Goal: Transaction & Acquisition: Subscribe to service/newsletter

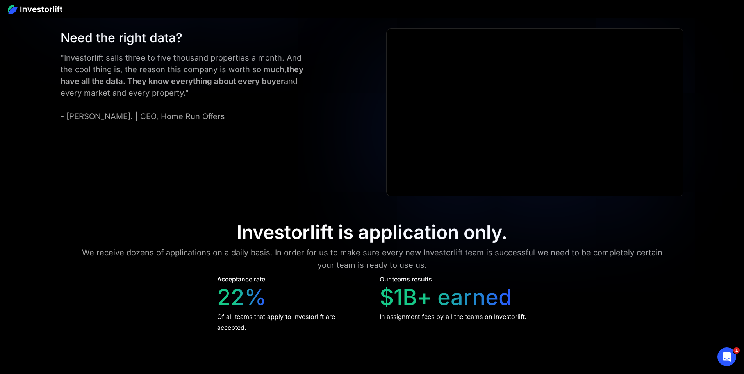
scroll to position [3340, 0]
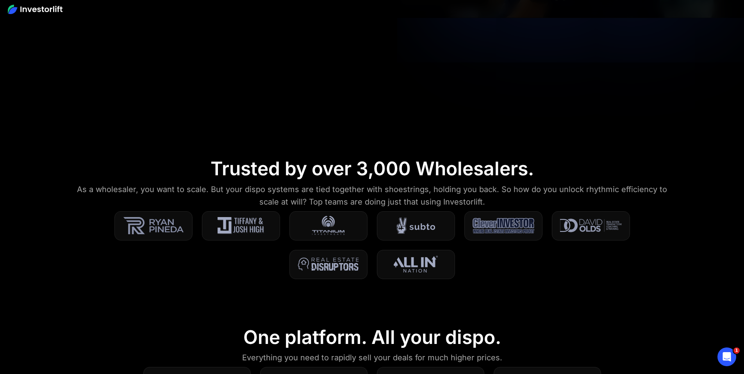
scroll to position [295, 0]
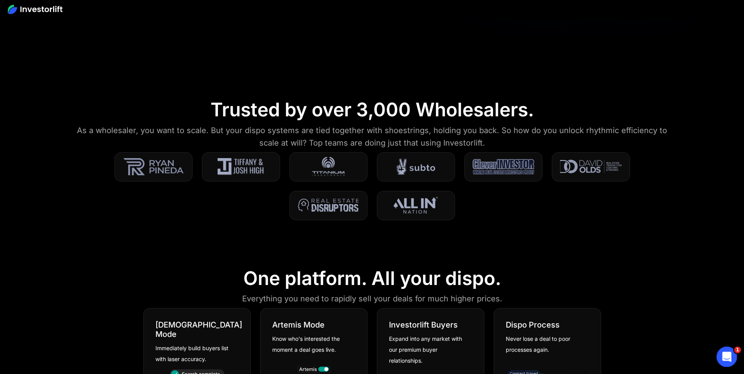
click at [723, 354] on icon "Open Intercom Messenger" at bounding box center [726, 356] width 13 height 13
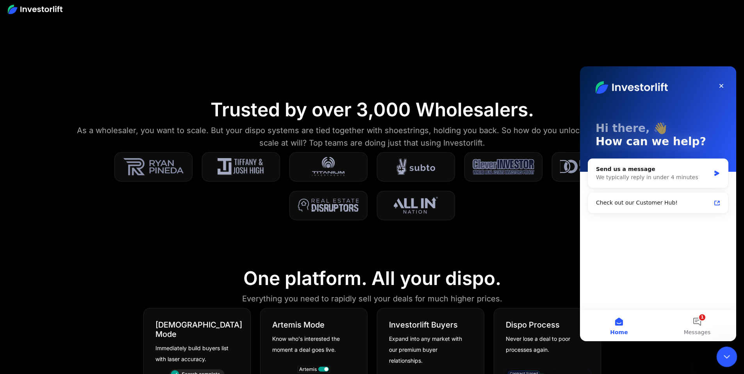
scroll to position [0, 0]
click at [640, 174] on div "We typically reply in under 4 minutes" at bounding box center [653, 178] width 114 height 8
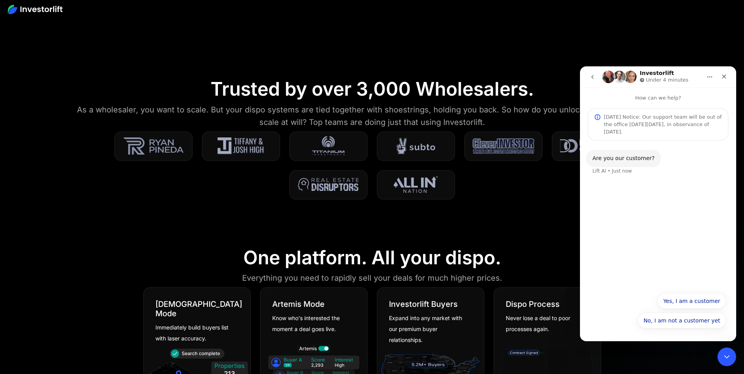
scroll to position [317, 0]
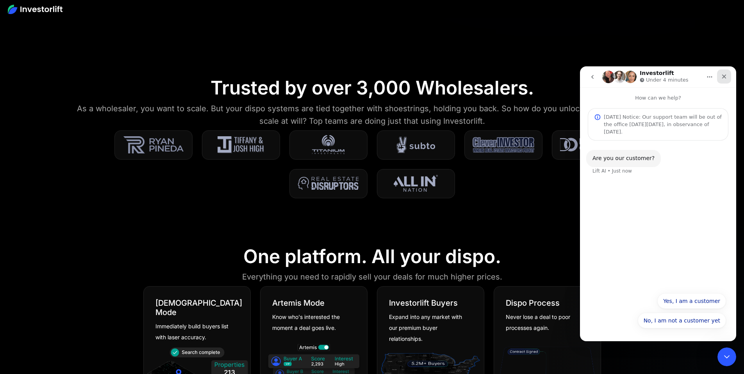
click at [728, 77] on div "Close" at bounding box center [724, 77] width 14 height 14
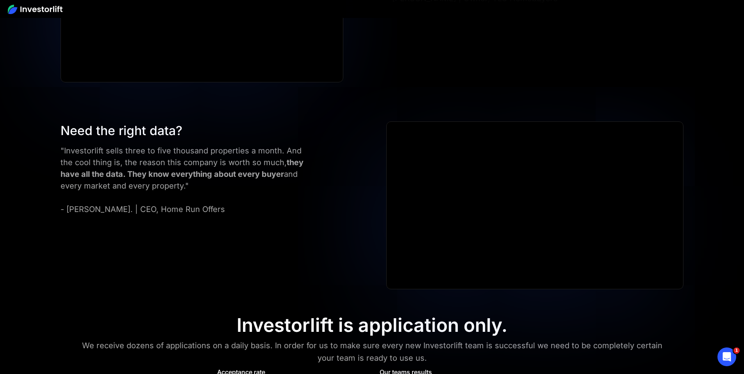
scroll to position [3088, 0]
